Goal: Task Accomplishment & Management: Manage account settings

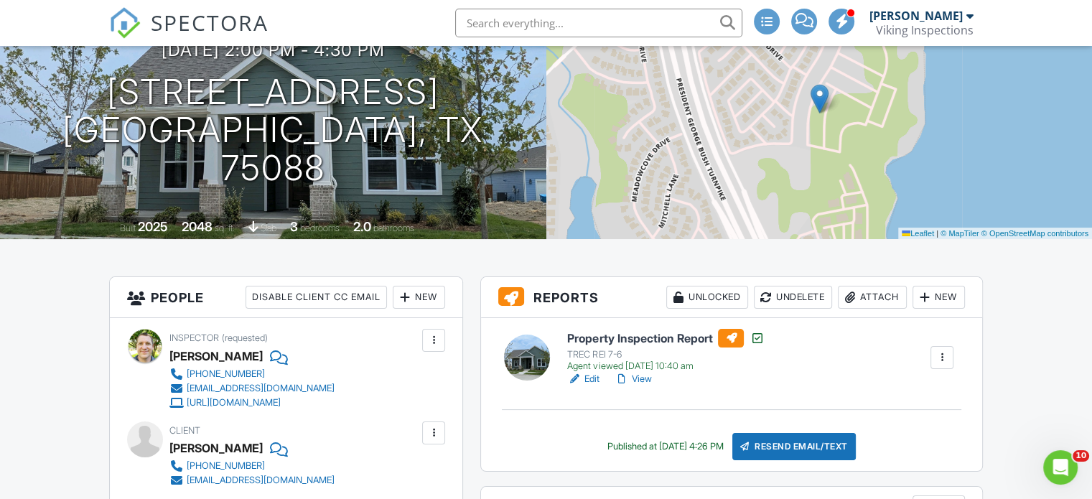
scroll to position [146, 0]
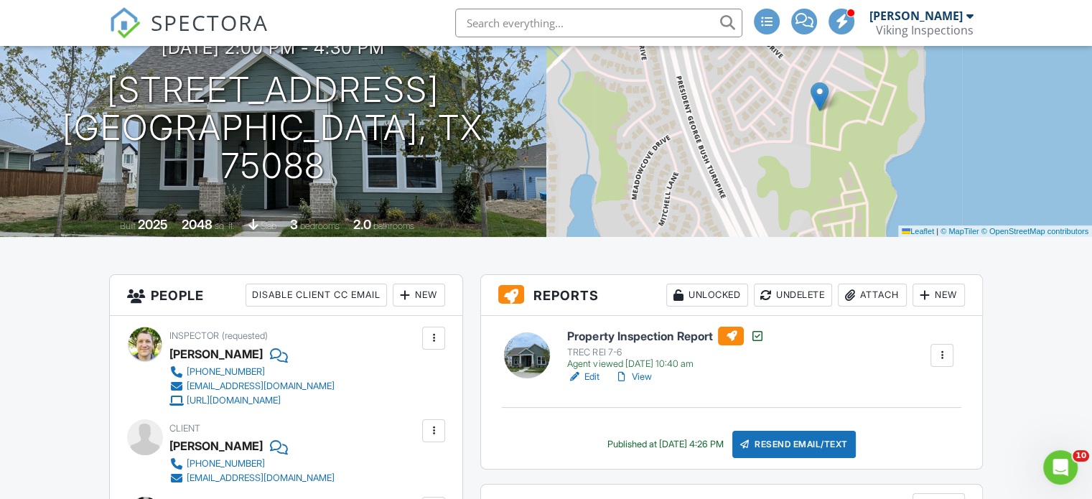
click at [645, 382] on link "View" at bounding box center [632, 377] width 37 height 14
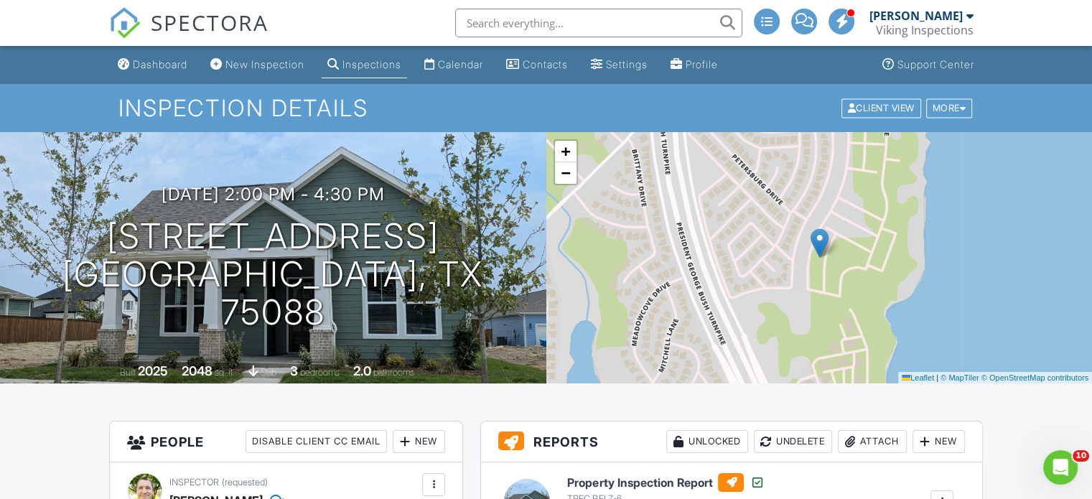
click at [353, 67] on div "Inspections" at bounding box center [371, 64] width 59 height 12
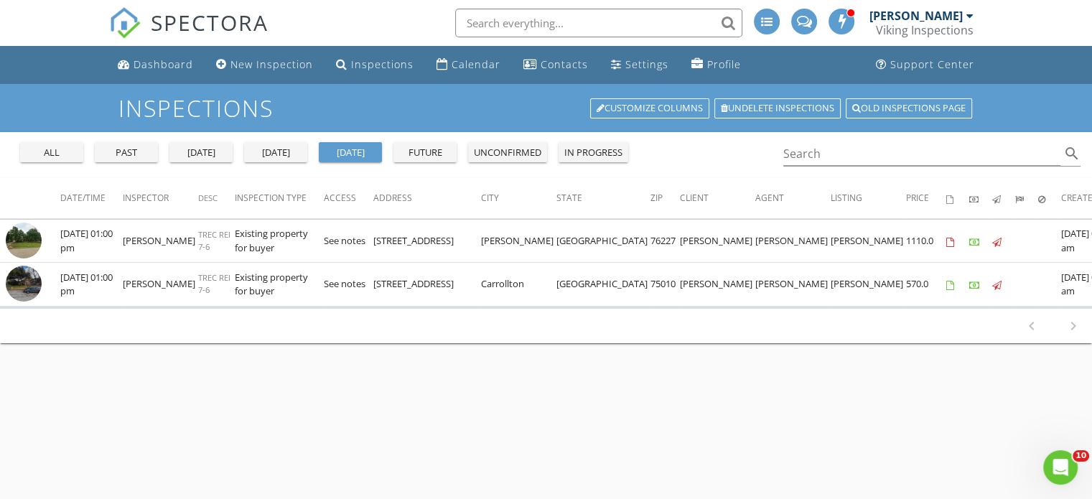
click at [135, 149] on div "past" at bounding box center [127, 153] width 52 height 14
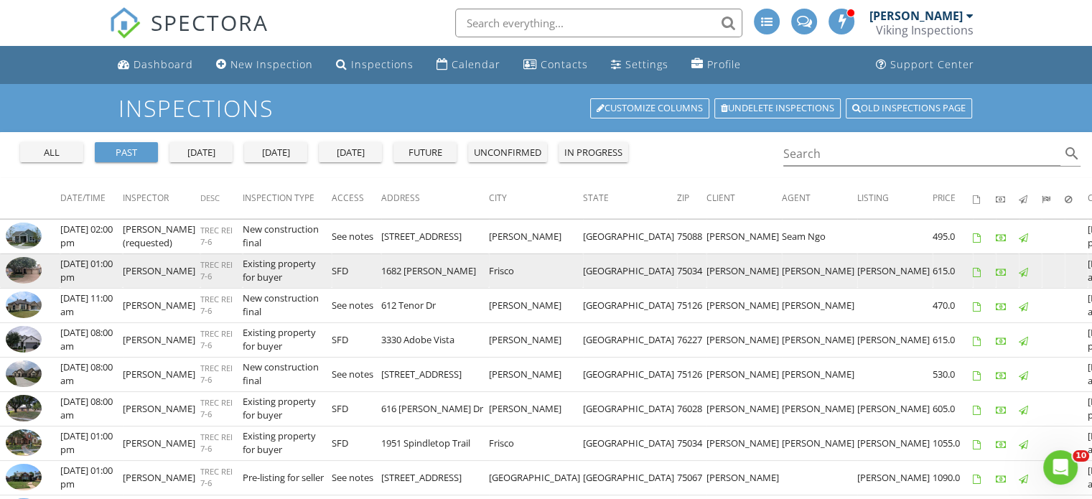
click at [22, 278] on img at bounding box center [24, 270] width 36 height 27
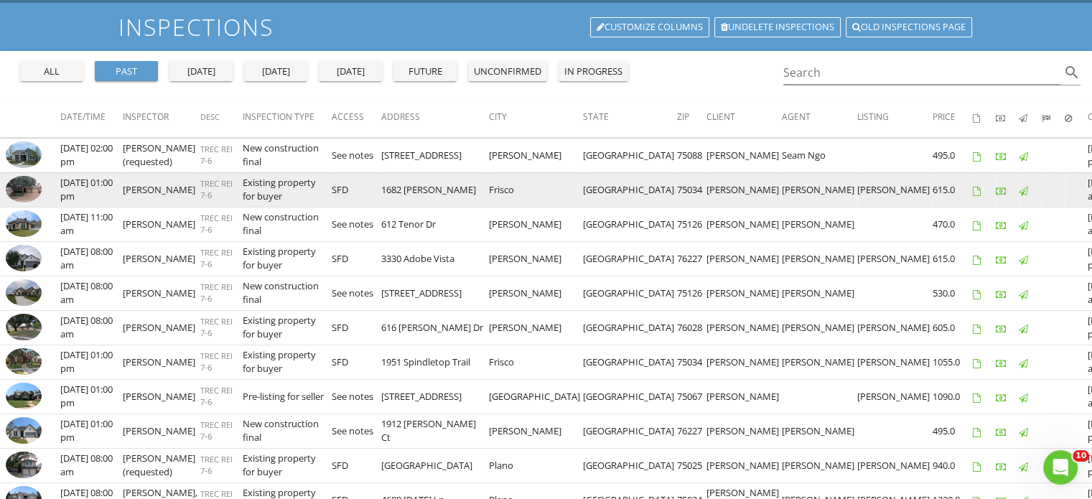
scroll to position [83, 0]
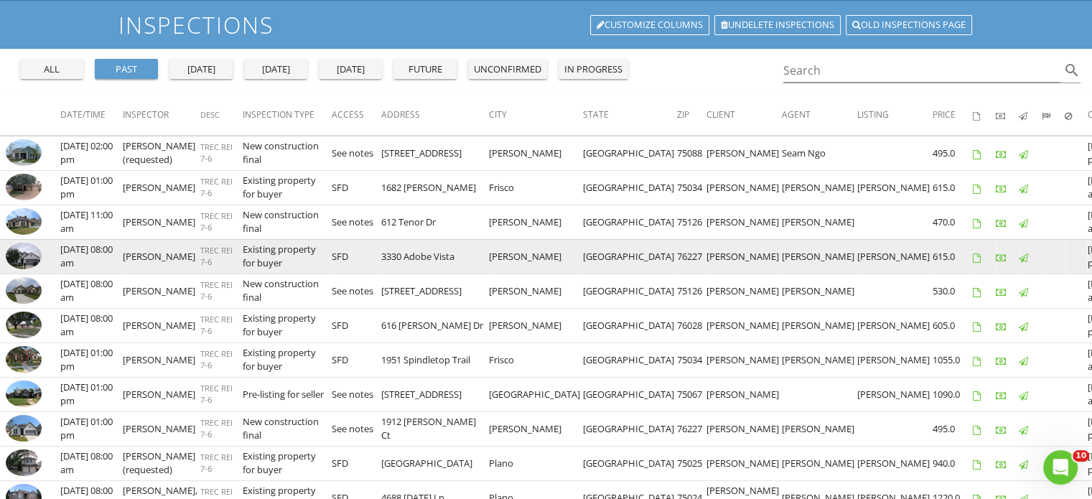
click at [17, 266] on img at bounding box center [24, 256] width 36 height 27
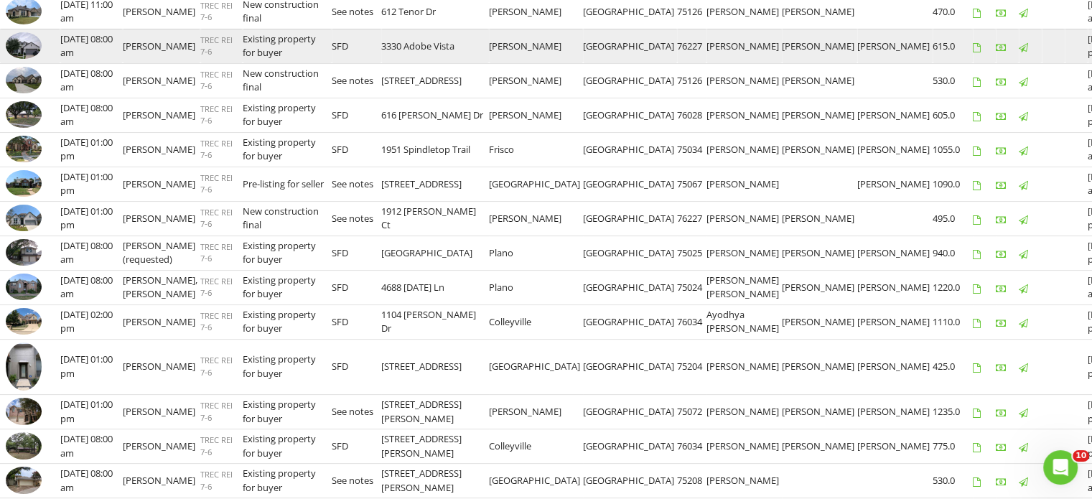
scroll to position [294, 0]
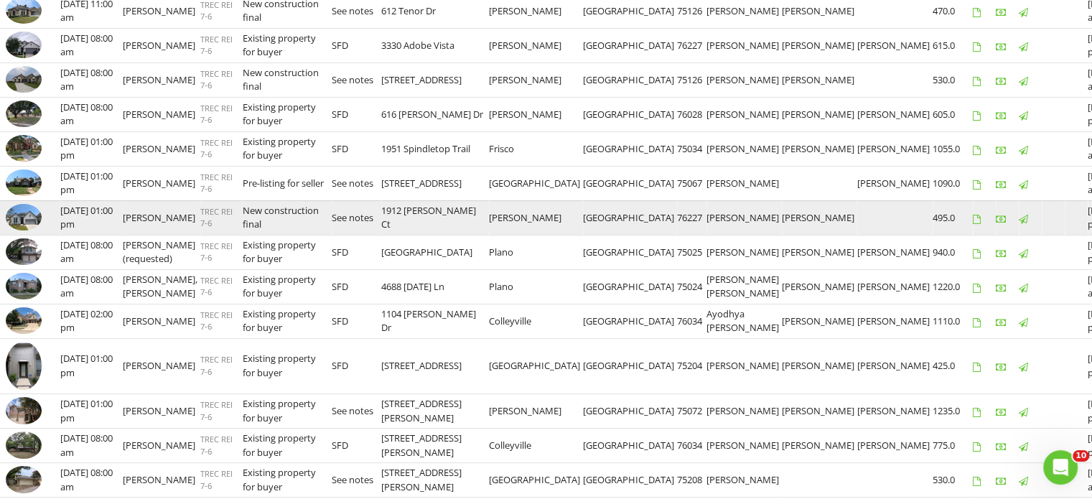
click at [19, 231] on img at bounding box center [24, 217] width 36 height 27
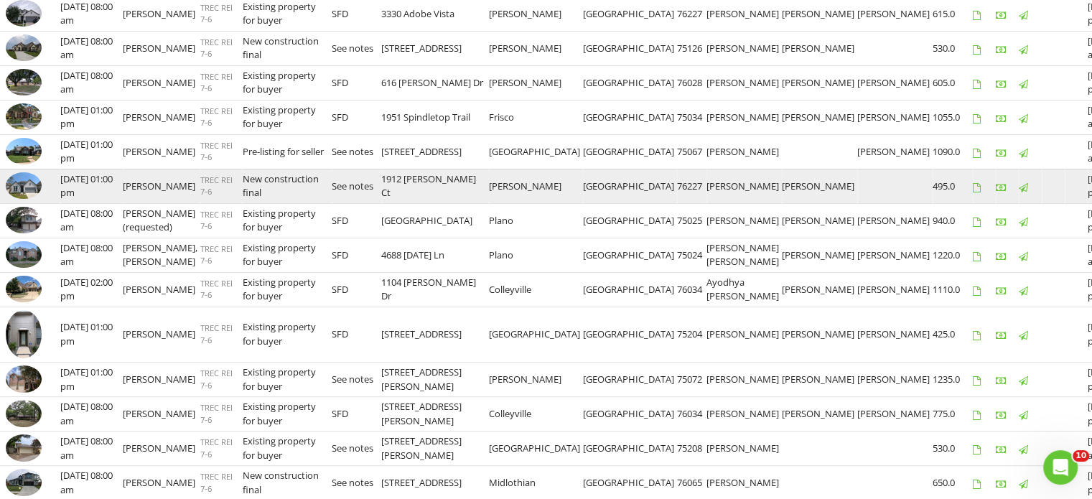
scroll to position [327, 0]
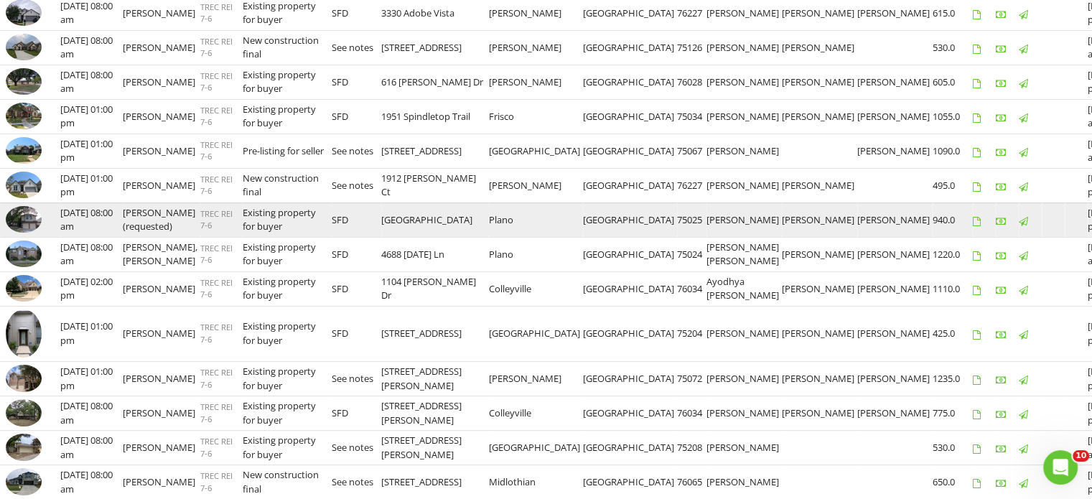
click at [26, 233] on img at bounding box center [24, 219] width 36 height 27
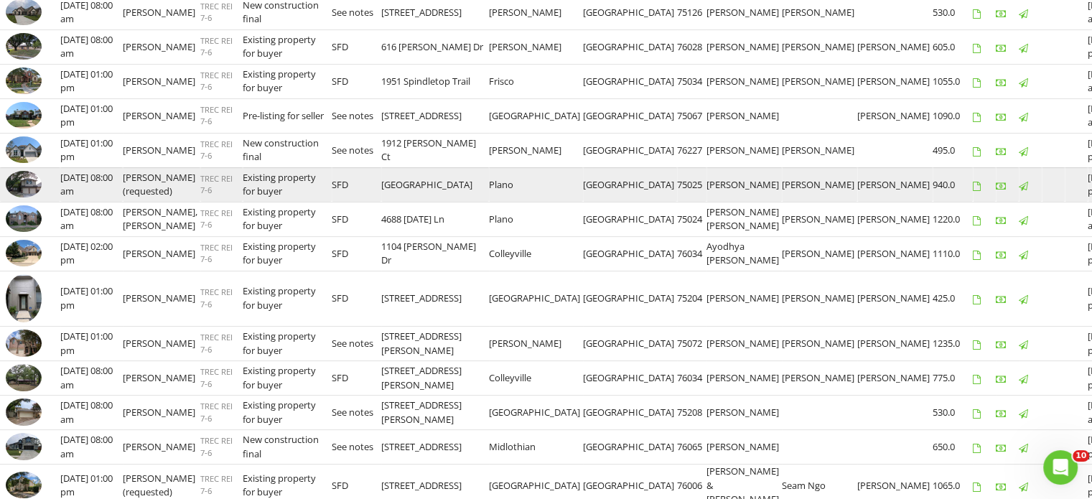
scroll to position [363, 0]
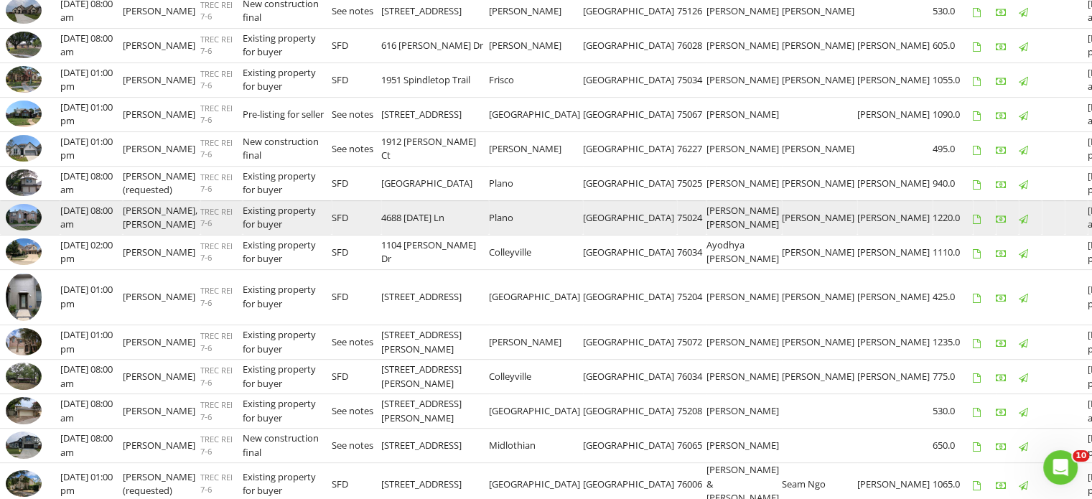
click at [20, 231] on img at bounding box center [24, 217] width 36 height 27
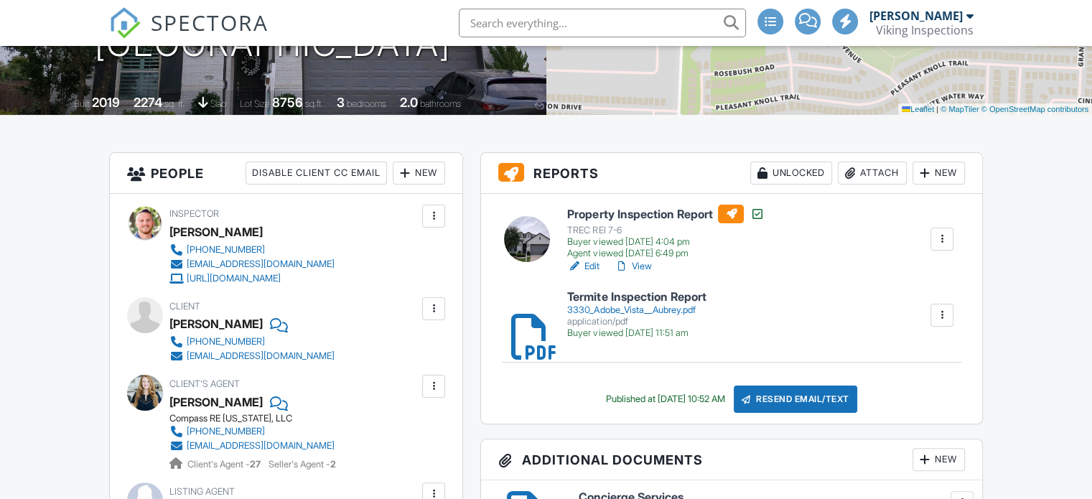
click at [646, 261] on link "View" at bounding box center [632, 266] width 37 height 14
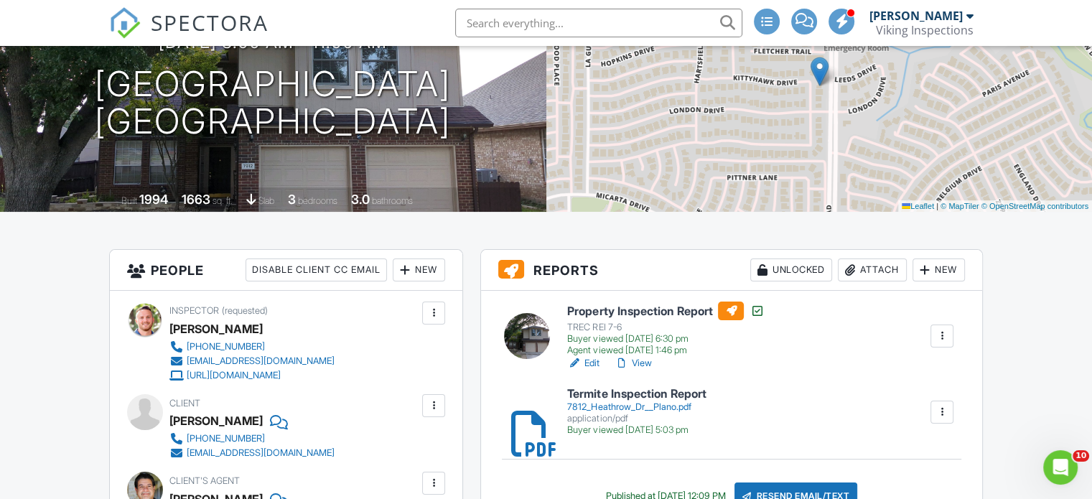
click at [645, 360] on link "View" at bounding box center [632, 363] width 37 height 14
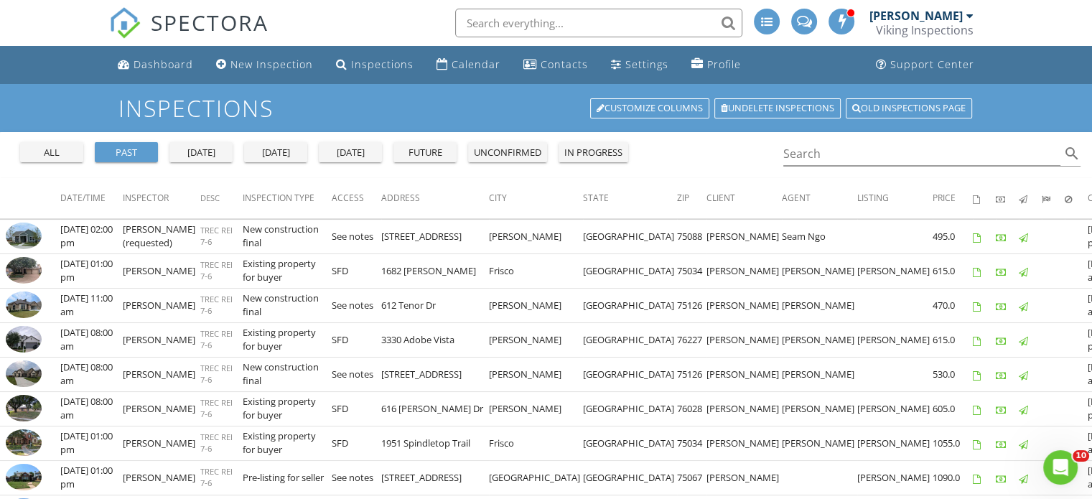
click at [348, 159] on button "tomorrow" at bounding box center [350, 152] width 63 height 20
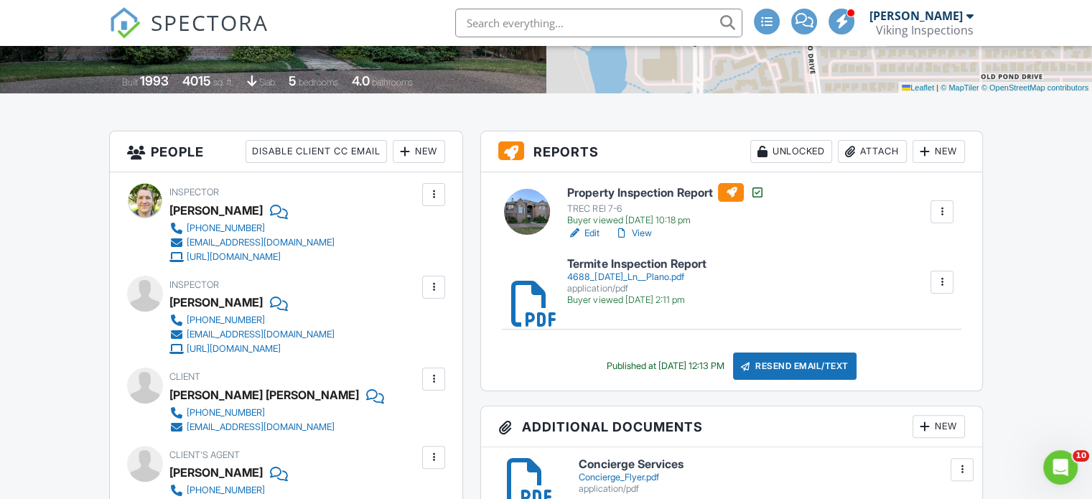
scroll to position [292, 0]
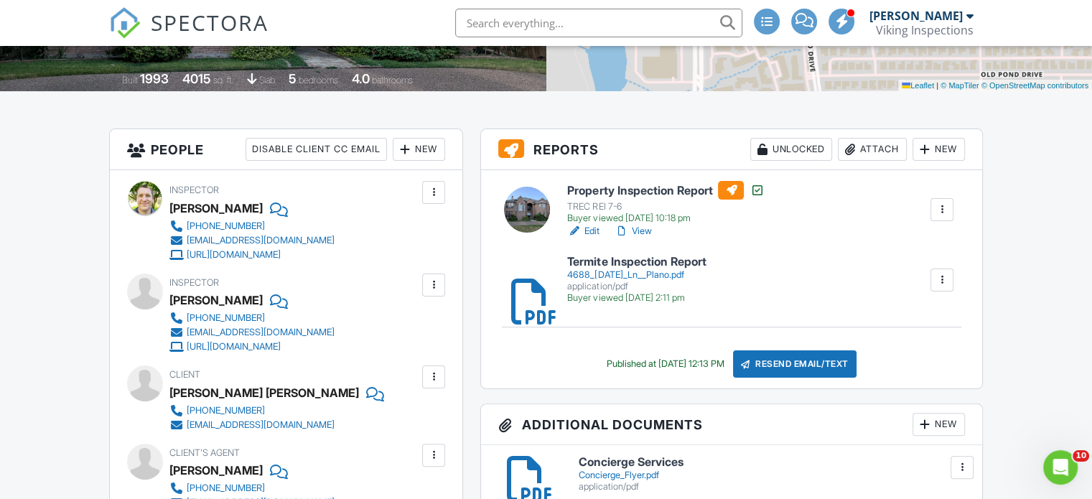
click at [645, 235] on link "View" at bounding box center [632, 231] width 37 height 14
